Goal: Find specific page/section: Find specific page/section

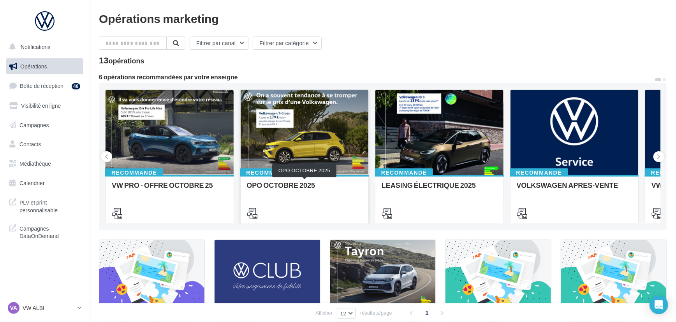
click at [308, 183] on div "OPO OCTOBRE 2025" at bounding box center [305, 189] width 116 height 16
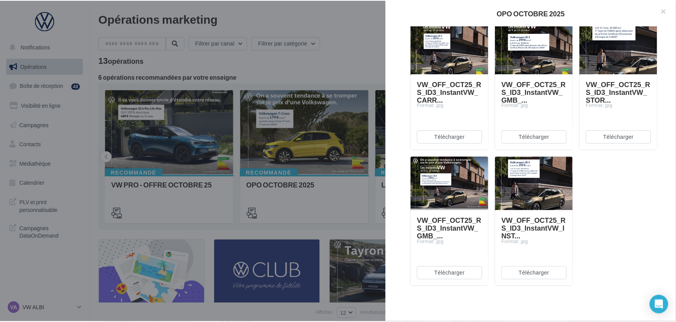
scroll to position [962, 0]
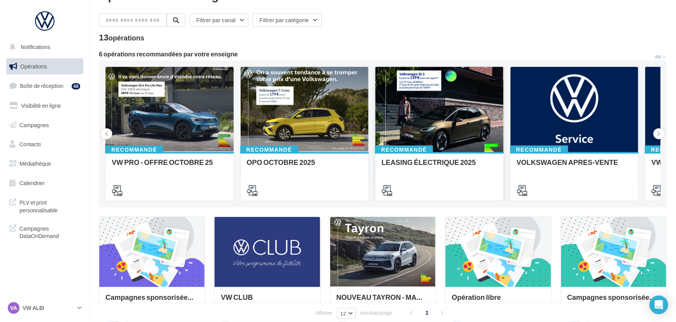
scroll to position [35, 0]
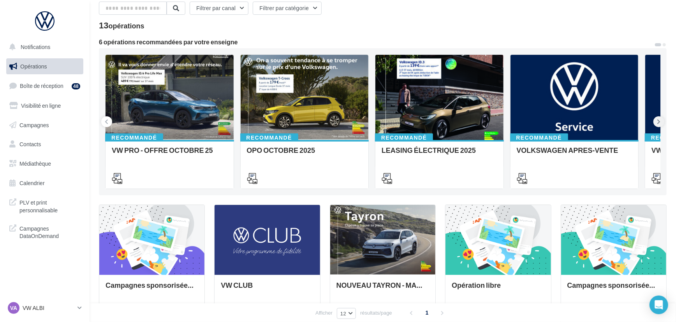
click at [659, 118] on icon at bounding box center [659, 122] width 4 height 8
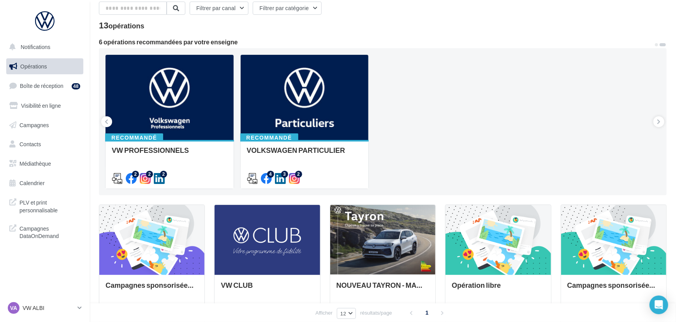
click at [101, 126] on div "Recommandé VW PRO - OFFRE OCTOBRE 25 Recommandé OPO OCTOBRE 2025 Recommandé LEA…" at bounding box center [383, 121] width 568 height 147
click at [103, 125] on button at bounding box center [106, 121] width 11 height 11
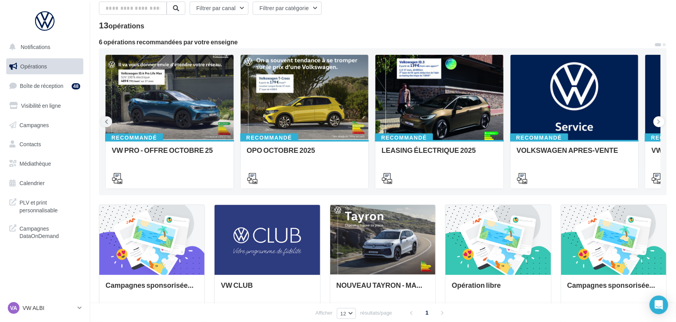
click at [103, 125] on button at bounding box center [106, 121] width 11 height 11
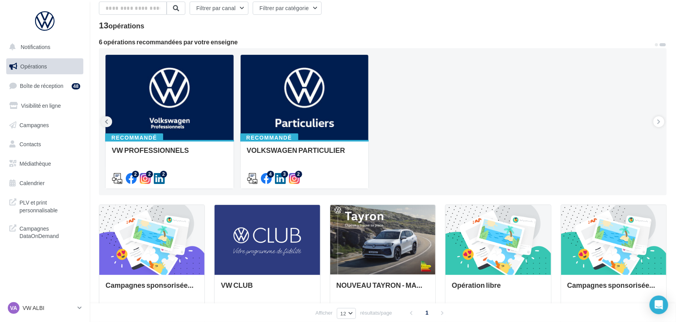
click at [103, 125] on button at bounding box center [106, 121] width 11 height 11
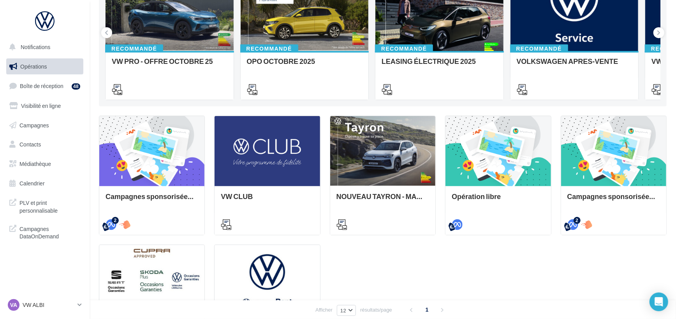
scroll to position [127, 0]
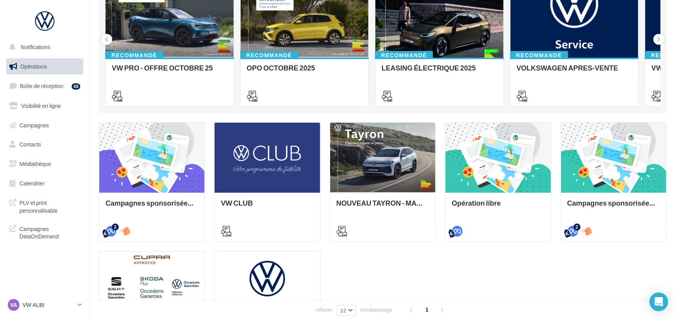
drag, startPoint x: 438, startPoint y: 273, endPoint x: 445, endPoint y: 253, distance: 21.1
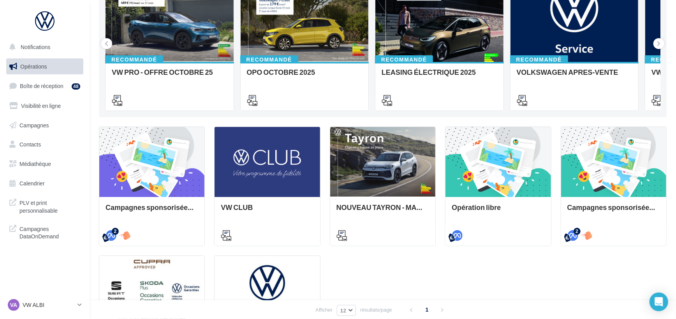
drag, startPoint x: 445, startPoint y: 262, endPoint x: 570, endPoint y: 261, distance: 124.6
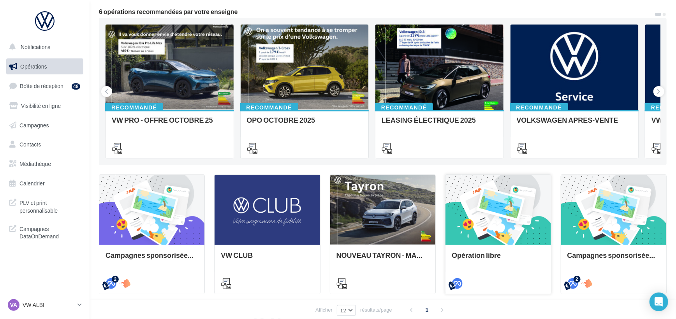
scroll to position [0, 0]
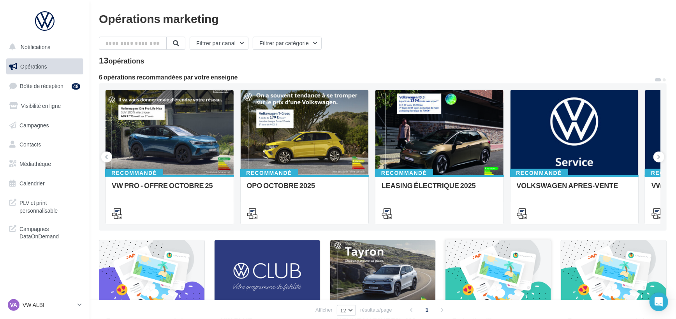
drag, startPoint x: 476, startPoint y: 282, endPoint x: 498, endPoint y: 243, distance: 44.8
click at [56, 309] on p "VW ALBI" at bounding box center [49, 305] width 52 height 8
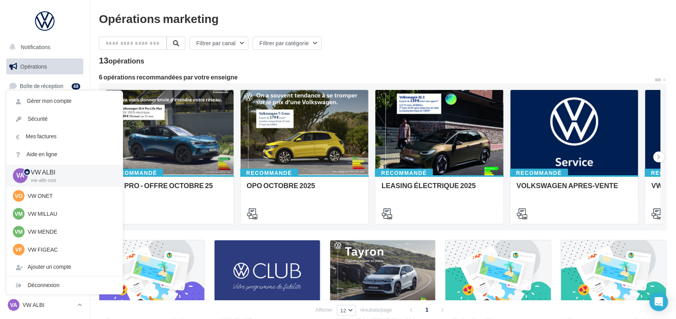
click at [474, 38] on div "Filtrer par canal Filtrer par catégorie" at bounding box center [383, 45] width 568 height 16
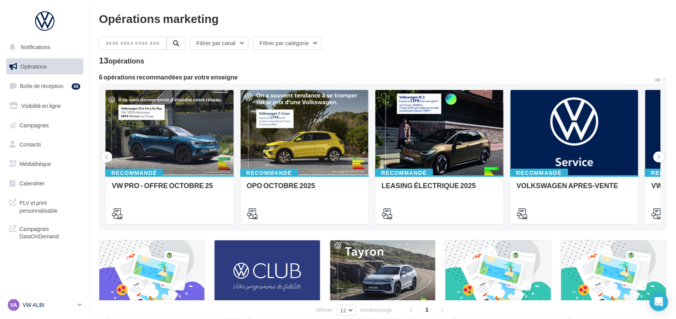
click at [41, 304] on div "VA VW ALBI vw-alb-cos" at bounding box center [41, 305] width 67 height 12
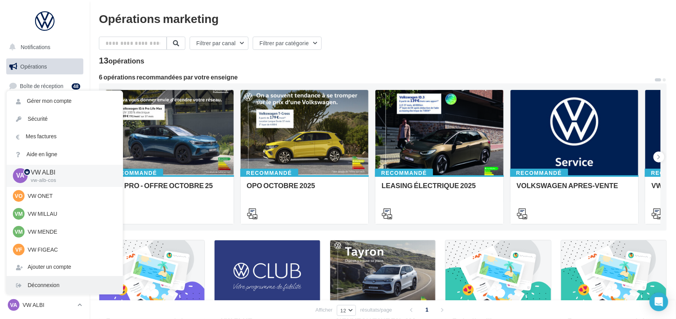
click at [49, 294] on div "Déconnexion" at bounding box center [65, 285] width 116 height 18
